Goal: Ask a question: Seek information or help from site administrators or community

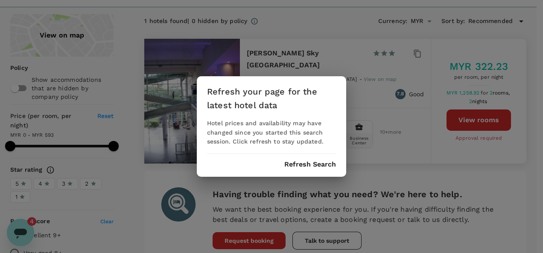
scroll to position [1598, 0]
click at [302, 164] on button "Refresh Search" at bounding box center [310, 165] width 52 height 8
click at [308, 169] on div "Refresh your page for the latest hotel data Hotel prices and availability may h…" at bounding box center [271, 126] width 149 height 101
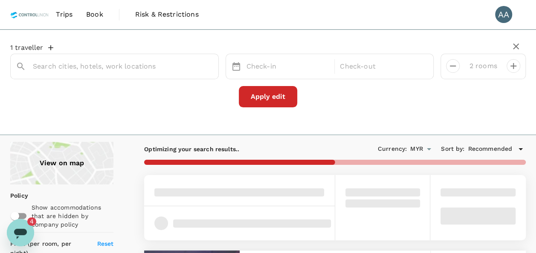
type input "[PERSON_NAME] Sky [GEOGRAPHIC_DATA]"
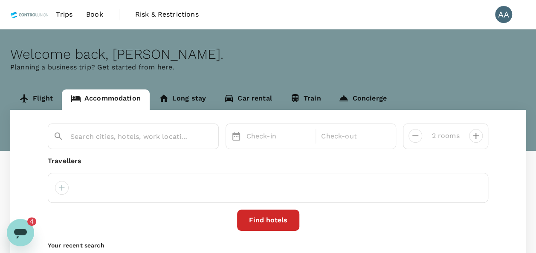
type input "[PERSON_NAME] Sky [GEOGRAPHIC_DATA]"
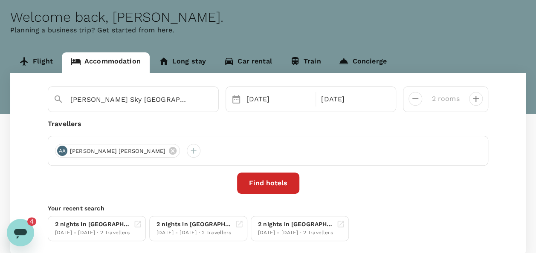
scroll to position [85, 0]
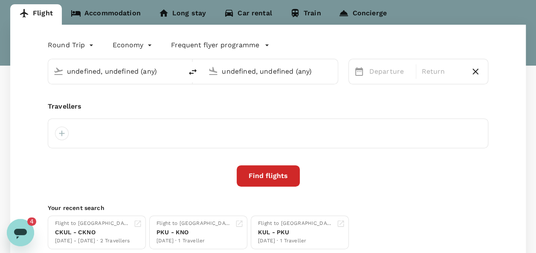
type input "[GEOGRAPHIC_DATA], [GEOGRAPHIC_DATA] (any)"
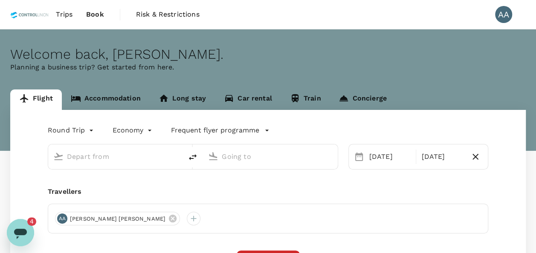
type input "[GEOGRAPHIC_DATA], [GEOGRAPHIC_DATA] (any)"
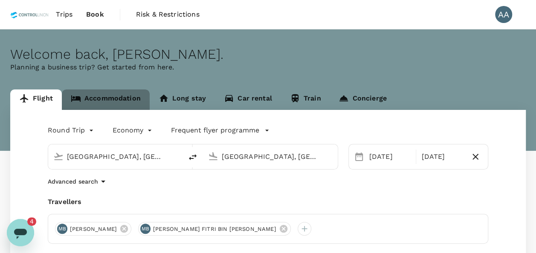
click at [116, 95] on link "Accommodation" at bounding box center [106, 100] width 88 height 20
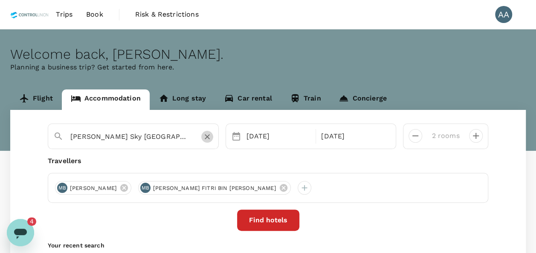
click at [206, 136] on icon "Clear" at bounding box center [207, 137] width 9 height 9
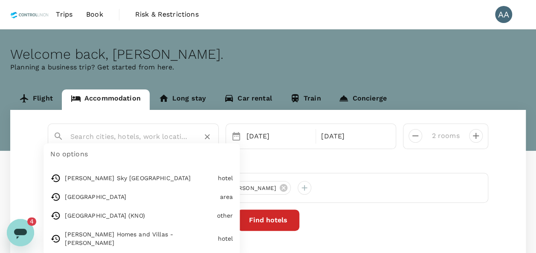
click at [164, 136] on input "text" at bounding box center [129, 136] width 119 height 13
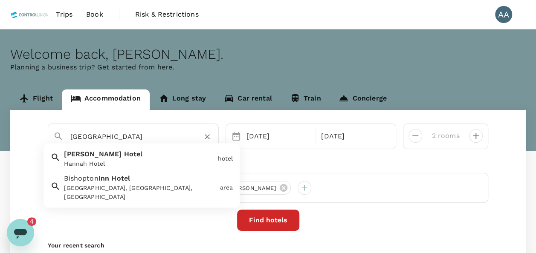
click at [127, 151] on div "[GEOGRAPHIC_DATA]" at bounding box center [138, 157] width 154 height 23
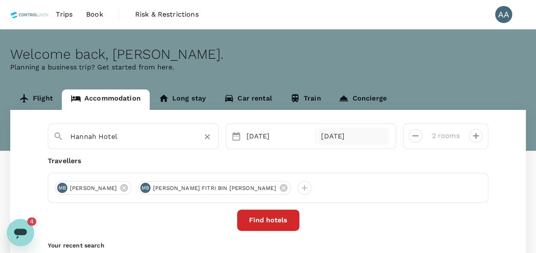
type input "Hannah Hotel"
click at [364, 131] on div "[DATE]" at bounding box center [353, 136] width 71 height 17
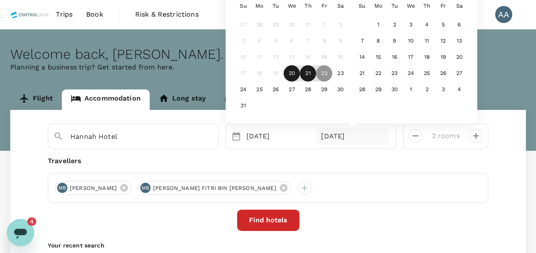
click at [305, 69] on div "21" at bounding box center [308, 74] width 16 height 16
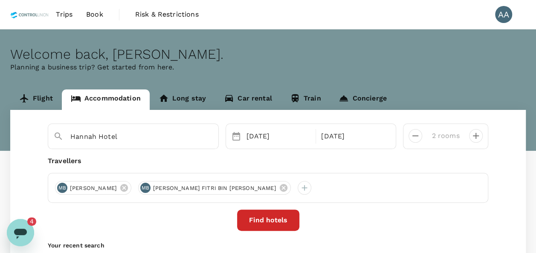
drag, startPoint x: 273, startPoint y: 189, endPoint x: 279, endPoint y: 187, distance: 6.3
click at [279, 189] on icon at bounding box center [283, 188] width 8 height 8
click at [131, 194] on div "MB [PERSON_NAME]" at bounding box center [93, 188] width 76 height 14
click at [129, 189] on icon at bounding box center [123, 187] width 9 height 9
click at [60, 191] on div at bounding box center [62, 188] width 14 height 14
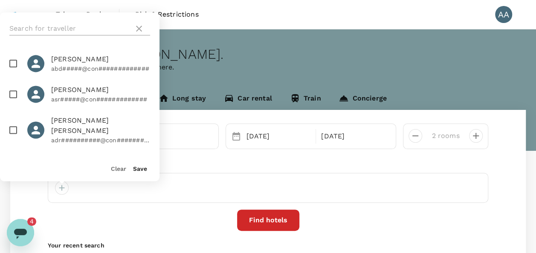
click at [32, 23] on input "text" at bounding box center [69, 29] width 121 height 14
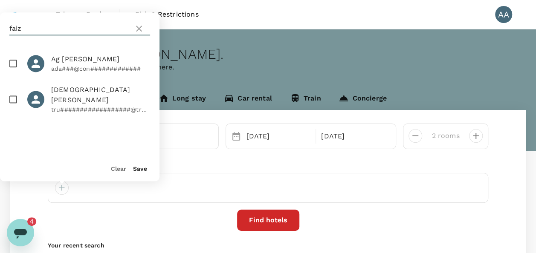
type input "faiz"
click at [10, 98] on input "checkbox" at bounding box center [13, 99] width 18 height 18
checkbox input "true"
click at [140, 166] on button "Save" at bounding box center [140, 169] width 14 height 7
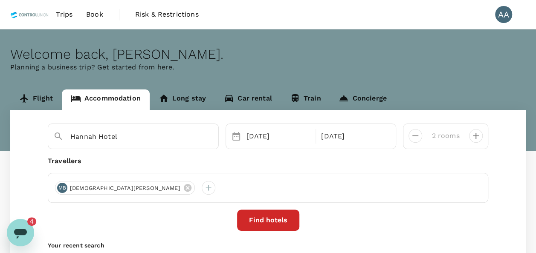
click at [267, 228] on button "Find hotels" at bounding box center [268, 220] width 62 height 21
click at [168, 226] on div "Find hotels" at bounding box center [268, 220] width 441 height 21
click at [424, 137] on div "2 rooms" at bounding box center [442, 132] width 40 height 20
click at [418, 136] on icon "decrease" at bounding box center [415, 136] width 10 height 10
type input "1 room"
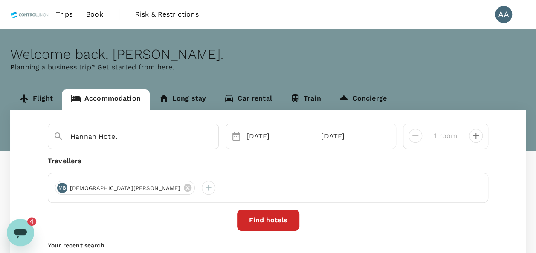
click at [262, 215] on button "Find hotels" at bounding box center [268, 220] width 62 height 21
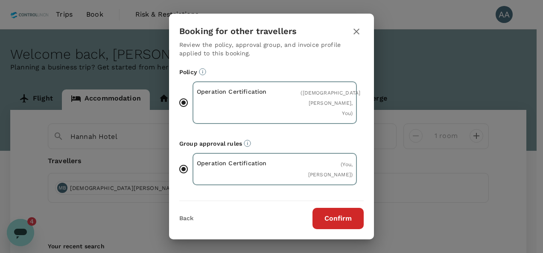
click at [325, 214] on button "Confirm" at bounding box center [337, 218] width 51 height 21
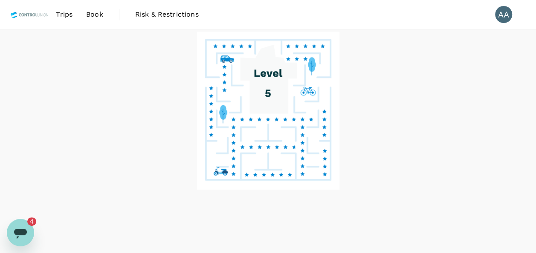
click at [13, 221] on div at bounding box center [268, 141] width 536 height 224
click at [16, 241] on div "Open messaging window, 4 unread messages" at bounding box center [21, 233] width 26 height 26
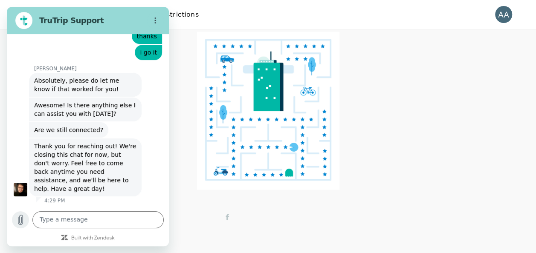
scroll to position [1457, 0]
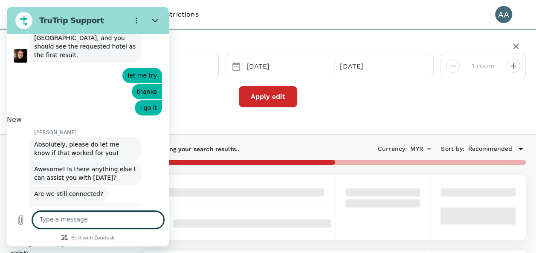
click at [205, 116] on div "1 traveller Hannah Hotel [DATE] [DATE] room Apply edit" at bounding box center [268, 82] width 536 height 106
click at [96, 17] on h2 "TruTrip Support" at bounding box center [81, 20] width 85 height 10
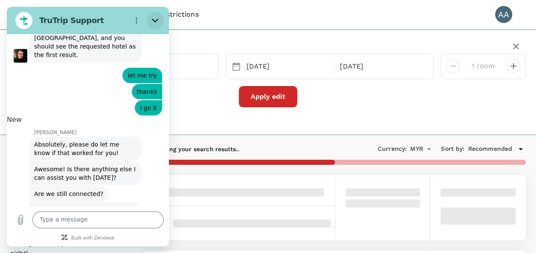
click at [153, 20] on icon "Close" at bounding box center [155, 20] width 7 height 7
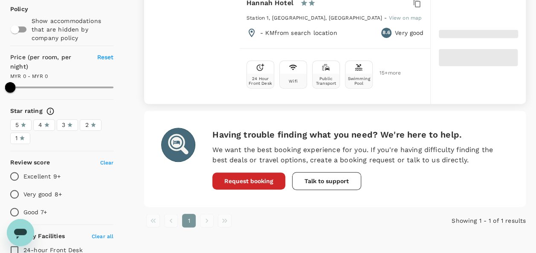
scroll to position [0, 0]
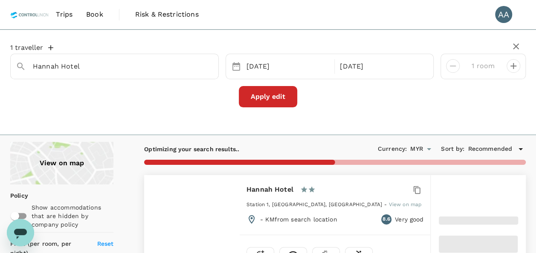
click at [278, 90] on button "Apply edit" at bounding box center [268, 96] width 58 height 21
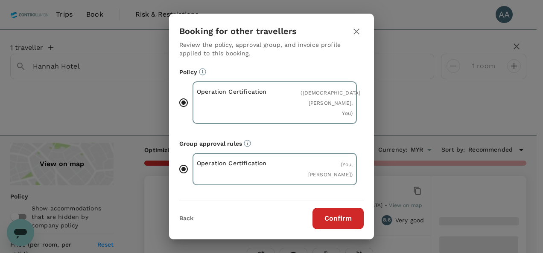
drag, startPoint x: 359, startPoint y: 35, endPoint x: 354, endPoint y: 34, distance: 5.3
click at [357, 35] on icon "button" at bounding box center [356, 31] width 10 height 10
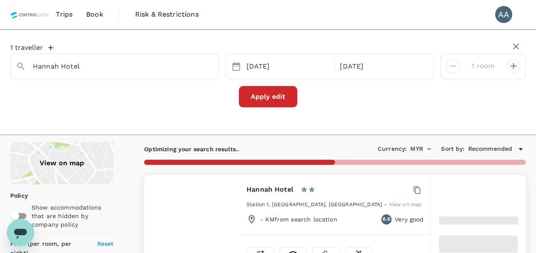
type input "1588.39"
drag, startPoint x: 114, startPoint y: 67, endPoint x: 0, endPoint y: 46, distance: 115.8
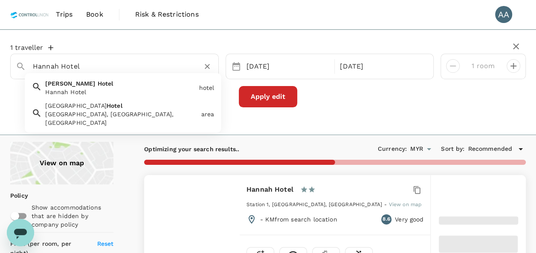
paste input "Inn [GEOGRAPHIC_DATA]"
type input "[GEOGRAPHIC_DATA]"
type input "1588.39"
type input "Hannah Hotel"
click at [278, 94] on button "Apply edit" at bounding box center [268, 96] width 58 height 21
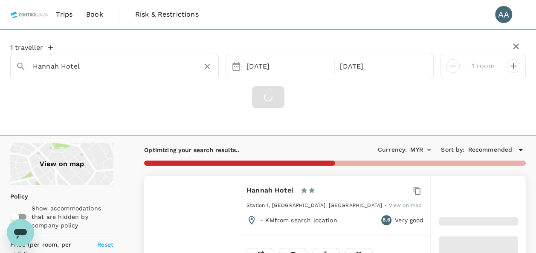
click at [157, 71] on input "Hannah Hotel" at bounding box center [111, 66] width 157 height 13
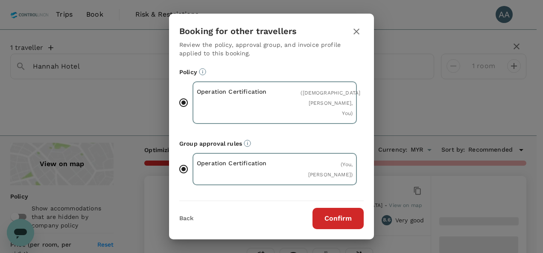
click at [158, 72] on div "Booking for other travellers Review the policy, approval group, and invoice pro…" at bounding box center [271, 126] width 543 height 253
click at [350, 30] on button "button" at bounding box center [356, 31] width 15 height 15
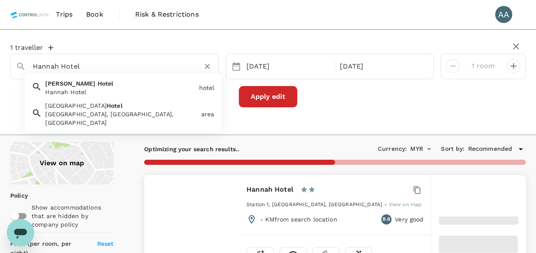
click at [134, 67] on input "Hannah Hotel" at bounding box center [111, 66] width 157 height 13
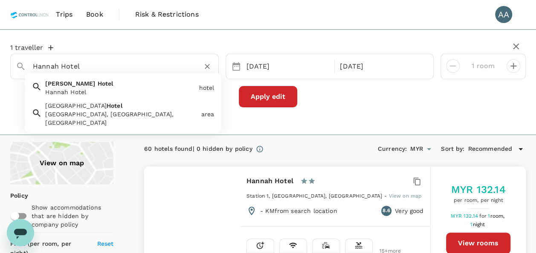
type input "1588.39"
click at [134, 67] on input "Hannah Hotel" at bounding box center [111, 66] width 157 height 13
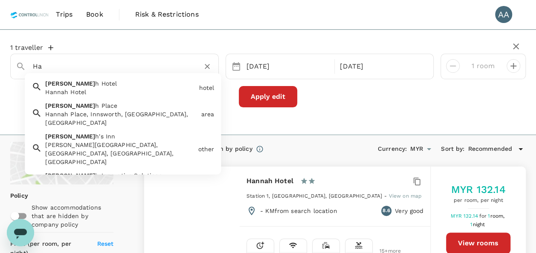
type input "H"
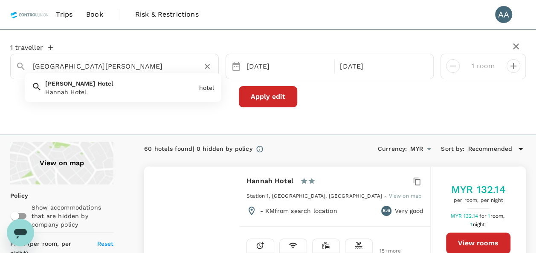
type input "[GEOGRAPHIC_DATA][PERSON_NAME]"
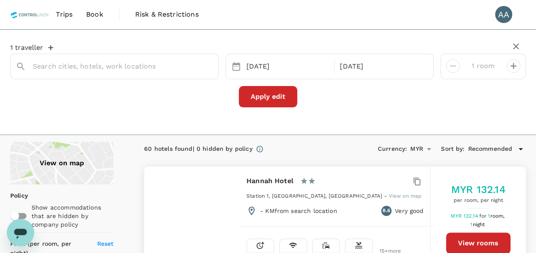
click at [21, 230] on icon "Open messaging window" at bounding box center [20, 234] width 13 height 10
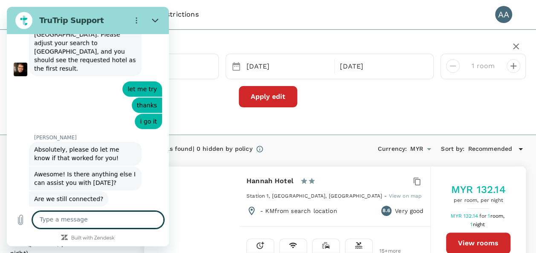
drag, startPoint x: 115, startPoint y: 220, endPoint x: 216, endPoint y: 225, distance: 100.8
click at [115, 220] on textarea at bounding box center [97, 220] width 131 height 17
type textarea "Hi"
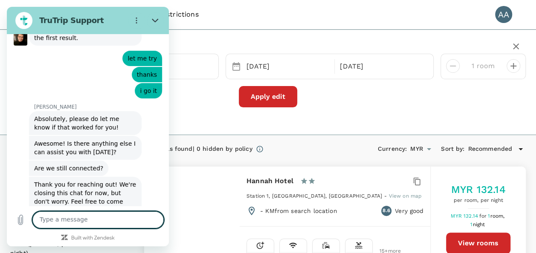
scroll to position [1476, 0]
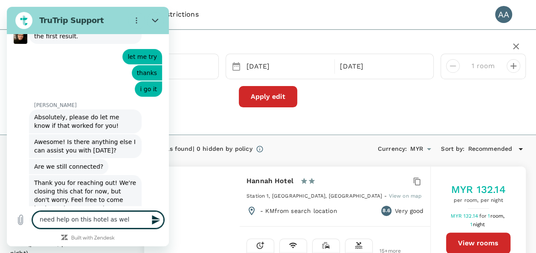
type textarea "need help on this hotel as well"
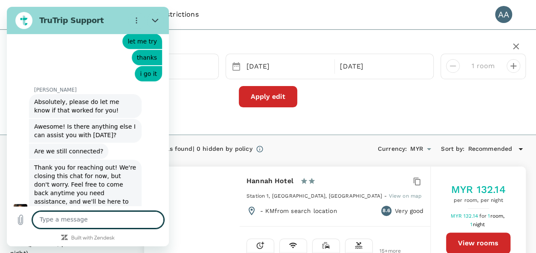
paste textarea "[GEOGRAPHIC_DATA]"
type textarea "[GEOGRAPHIC_DATA]"
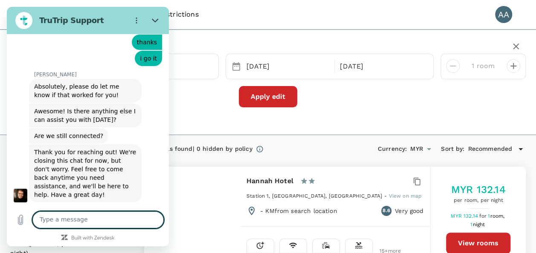
scroll to position [1508, 0]
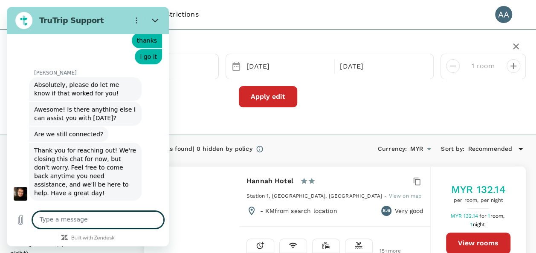
type input "1588.39"
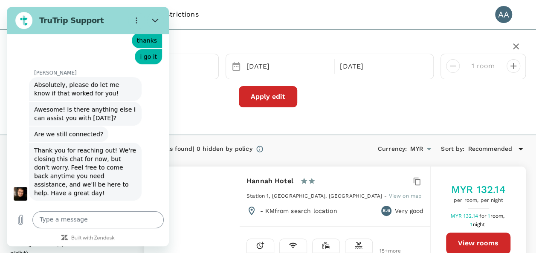
click at [64, 221] on textarea at bounding box center [97, 220] width 131 height 17
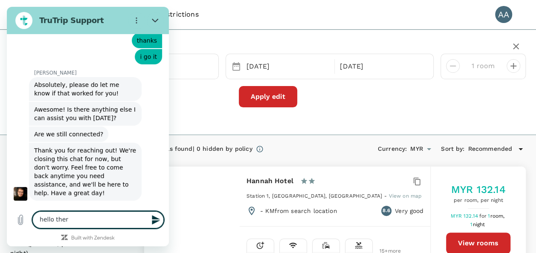
type textarea "hello there"
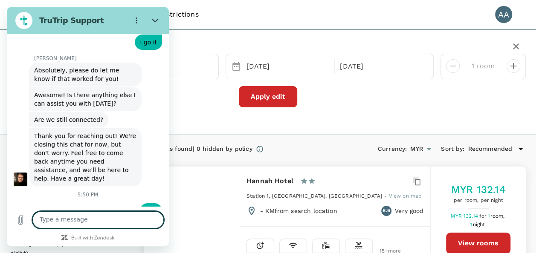
scroll to position [1524, 0]
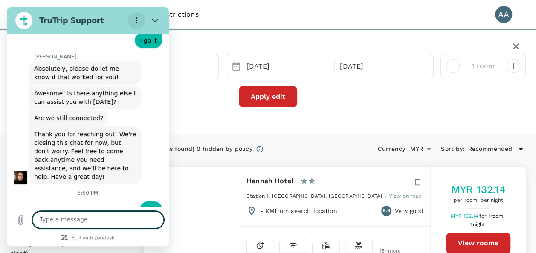
click at [143, 21] on button "Options menu" at bounding box center [136, 20] width 17 height 17
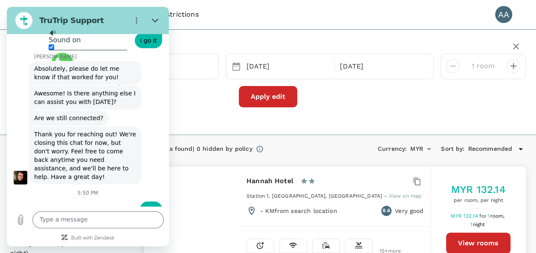
click at [172, 109] on div "1 traveller [DATE] [DATE] room Apply edit" at bounding box center [268, 76] width 516 height 78
click at [156, 17] on icon "Close" at bounding box center [155, 20] width 7 height 7
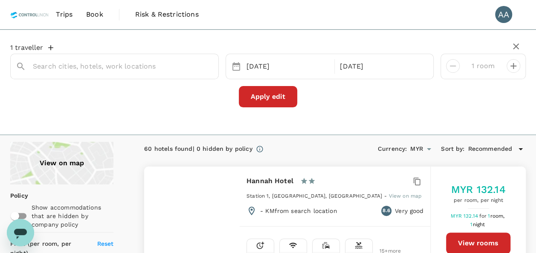
scroll to position [1598, 0]
click at [14, 234] on icon "Open messaging window" at bounding box center [20, 232] width 15 height 15
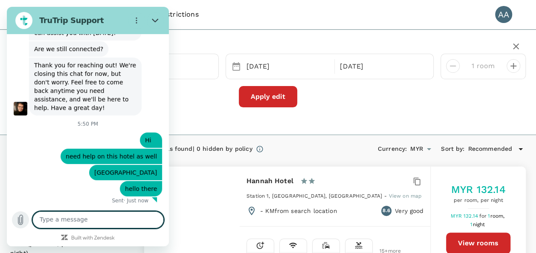
scroll to position [1524, 0]
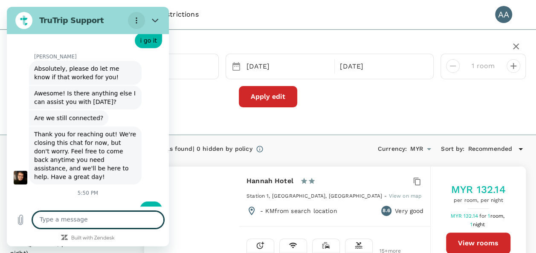
click at [137, 23] on circle "Options menu" at bounding box center [136, 22] width 1 height 1
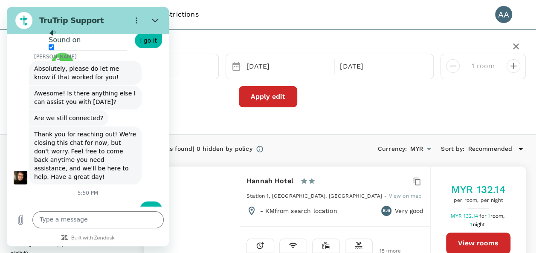
click at [117, 67] on li "Continue on WhatsApp" at bounding box center [88, 68] width 78 height 36
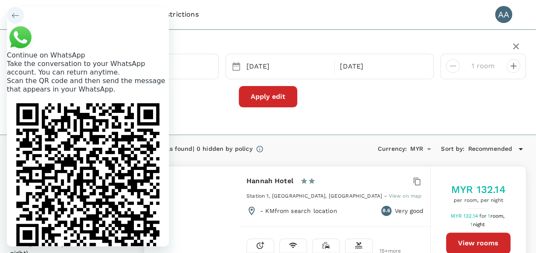
click at [13, 18] on button "Back to conversation" at bounding box center [15, 15] width 17 height 17
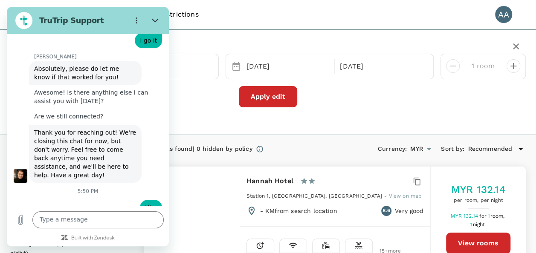
click at [220, 84] on div "1 traveller [DATE] [DATE] room Apply edit" at bounding box center [268, 76] width 516 height 64
type textarea "x"
